Goal: Task Accomplishment & Management: Complete application form

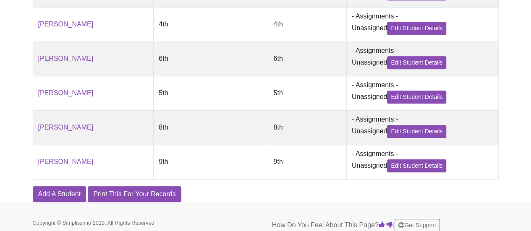
scroll to position [377, 0]
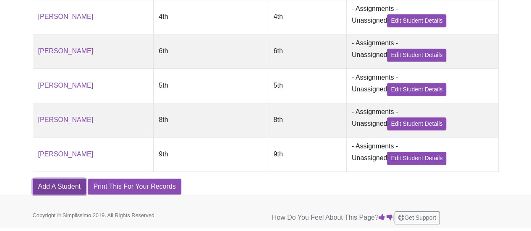
click at [61, 185] on link "Add A Student" at bounding box center [59, 187] width 53 height 16
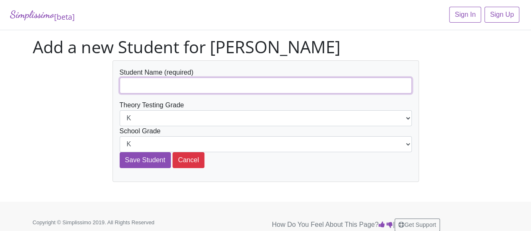
click at [143, 84] on input "text" at bounding box center [266, 86] width 292 height 16
type input "[PERSON_NAME]"
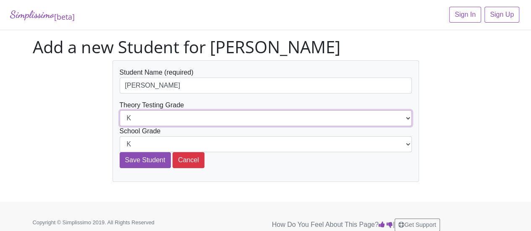
click at [203, 114] on select "K 1st 2nd 3rd 4th 5th 6th 7th 8th 9th 10th 11th 12th" at bounding box center [266, 118] width 292 height 16
select select "8th"
click at [120, 110] on select "K 1st 2nd 3rd 4th 5th 6th 7th 8th 9th 10th 11th 12th" at bounding box center [266, 118] width 292 height 16
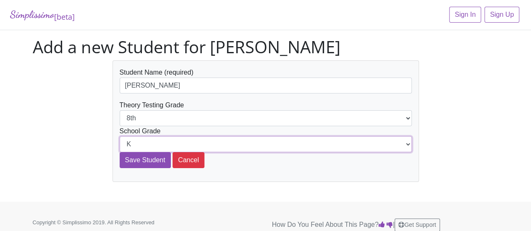
click at [192, 143] on select "K 1st 2nd 3rd 4th 5th 6th 7th 8th 9th 10th 11th 12th" at bounding box center [266, 144] width 292 height 16
select select "8th"
click at [120, 136] on select "K 1st 2nd 3rd 4th 5th 6th 7th 8th 9th 10th 11th 12th" at bounding box center [266, 144] width 292 height 16
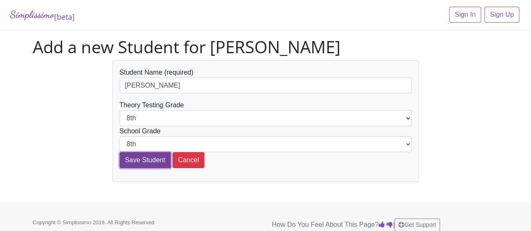
click at [151, 160] on input "Save Student" at bounding box center [145, 160] width 51 height 16
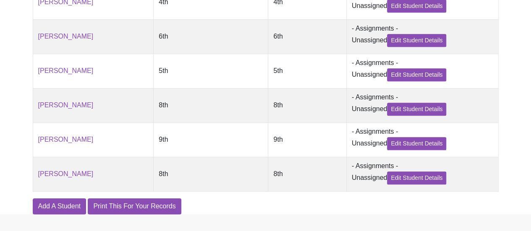
scroll to position [413, 0]
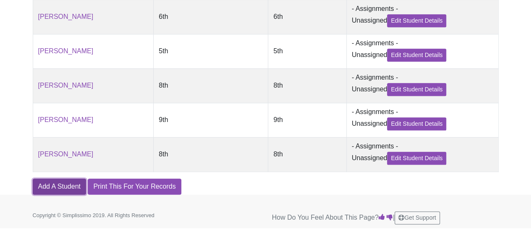
click at [52, 185] on link "Add A Student" at bounding box center [59, 187] width 53 height 16
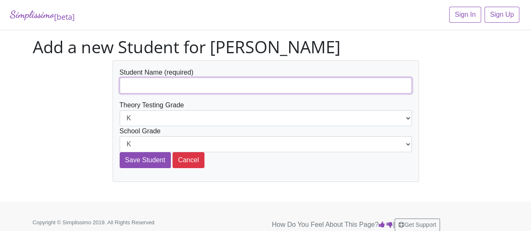
click at [169, 86] on input "text" at bounding box center [266, 86] width 292 height 16
type input "[PERSON_NAME]"
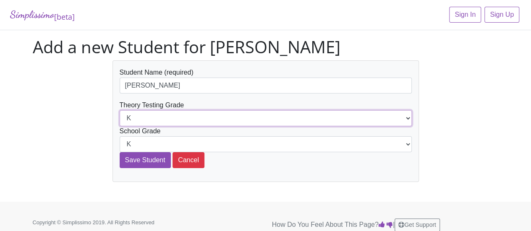
click at [334, 115] on select "K 1st 2nd 3rd 4th 5th 6th 7th 8th 9th 10th 11th 12th" at bounding box center [266, 118] width 292 height 16
select select "6th"
click at [120, 110] on select "K 1st 2nd 3rd 4th 5th 6th 7th 8th 9th 10th 11th 12th" at bounding box center [266, 118] width 292 height 16
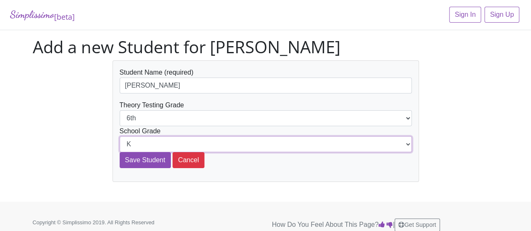
click at [223, 141] on select "K 1st 2nd 3rd 4th 5th 6th 7th 8th 9th 10th 11th 12th" at bounding box center [266, 144] width 292 height 16
select select "6th"
click at [120, 136] on select "K 1st 2nd 3rd 4th 5th 6th 7th 8th 9th 10th 11th 12th" at bounding box center [266, 144] width 292 height 16
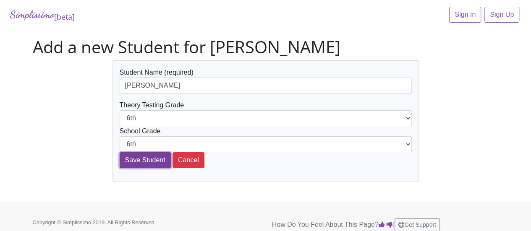
click at [149, 156] on input "Save Student" at bounding box center [145, 160] width 51 height 16
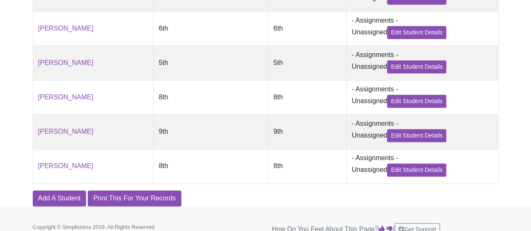
scroll to position [448, 0]
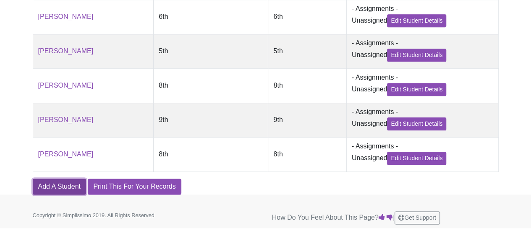
click at [75, 185] on link "Add A Student" at bounding box center [59, 187] width 53 height 16
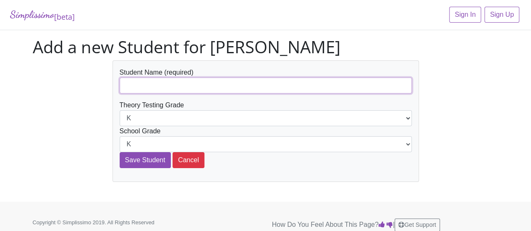
click at [143, 84] on input "text" at bounding box center [266, 86] width 292 height 16
type input "[PERSON_NAME]"
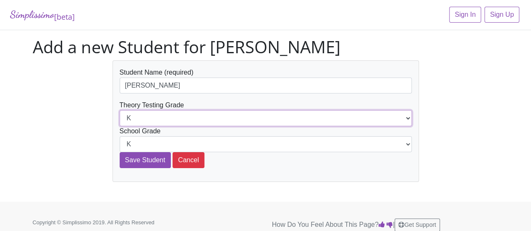
click at [185, 114] on select "K 1st 2nd 3rd 4th 5th 6th 7th 8th 9th 10th 11th 12th" at bounding box center [266, 118] width 292 height 16
select select "4th"
click at [120, 110] on select "K 1st 2nd 3rd 4th 5th 6th 7th 8th 9th 10th 11th 12th" at bounding box center [266, 118] width 292 height 16
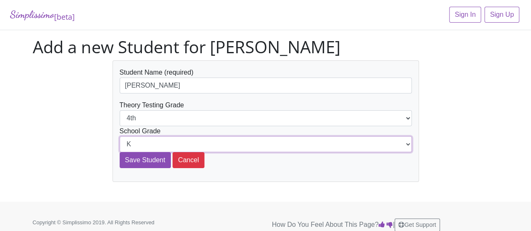
click at [184, 140] on select "K 1st 2nd 3rd 4th 5th 6th 7th 8th 9th 10th 11th 12th" at bounding box center [266, 144] width 292 height 16
select select "4th"
click at [120, 136] on select "K 1st 2nd 3rd 4th 5th 6th 7th 8th 9th 10th 11th 12th" at bounding box center [266, 144] width 292 height 16
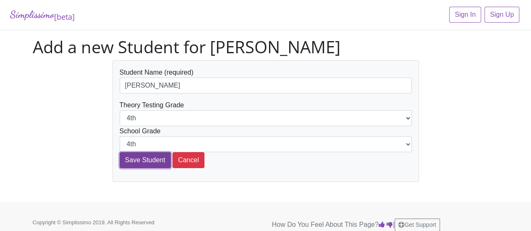
click at [146, 156] on input "Save Student" at bounding box center [145, 160] width 51 height 16
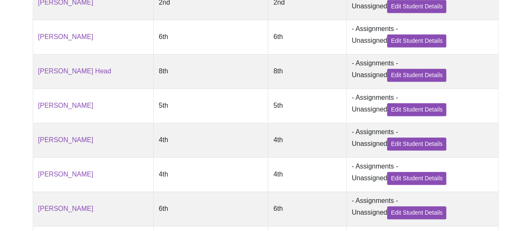
scroll to position [281, 0]
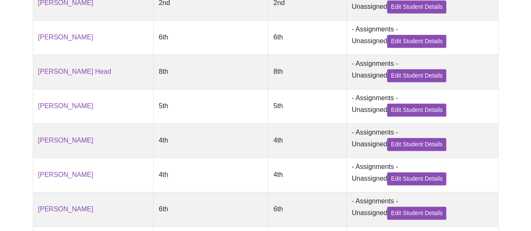
click at [166, 145] on td "4th" at bounding box center [211, 140] width 114 height 34
click at [398, 146] on link "Edit Student Details" at bounding box center [416, 144] width 59 height 13
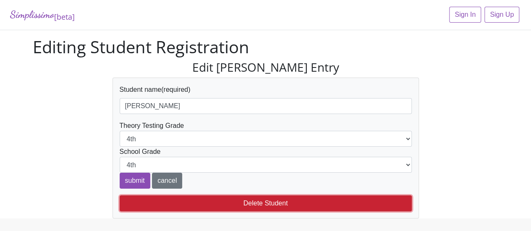
click at [277, 200] on button "Delete Student" at bounding box center [266, 203] width 292 height 16
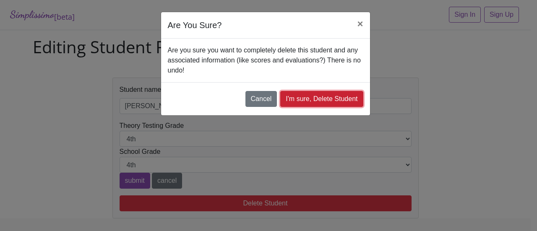
click at [299, 96] on link "I'm sure, Delete Student" at bounding box center [321, 99] width 83 height 16
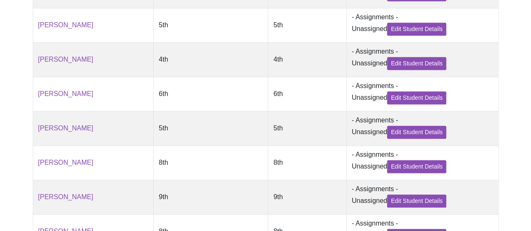
scroll to position [448, 0]
